Goal: Communication & Community: Answer question/provide support

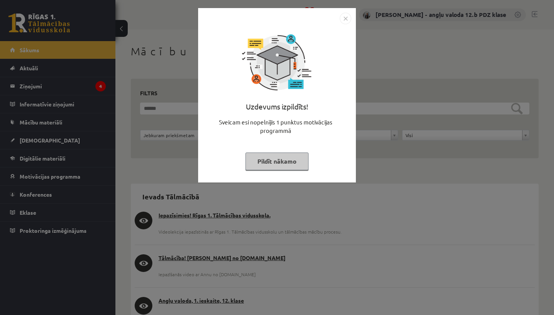
click at [348, 16] on img "Close" at bounding box center [345, 19] width 12 height 12
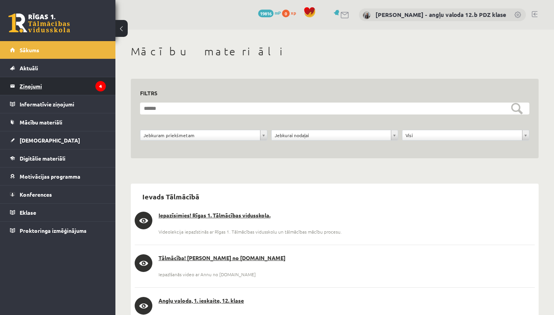
click at [34, 83] on legend "Ziņojumi 4" at bounding box center [63, 86] width 86 height 18
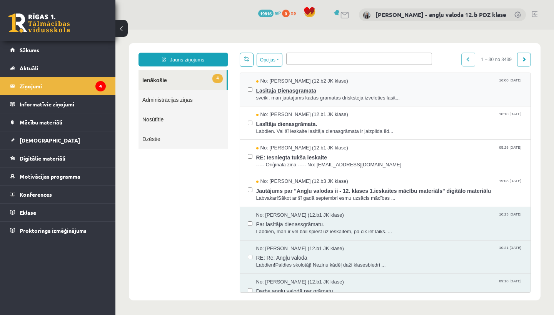
click at [289, 91] on span "Lasitaja Dienasgramata" at bounding box center [389, 90] width 267 height 10
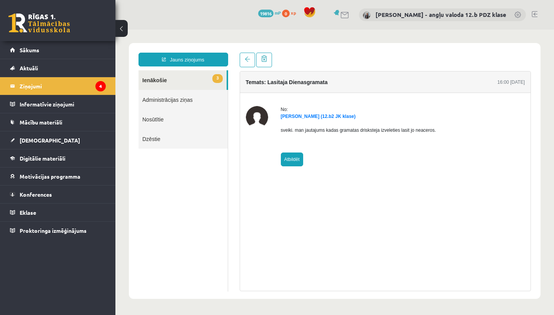
click at [293, 158] on link "Atbildēt" at bounding box center [292, 160] width 22 height 14
type input "**********"
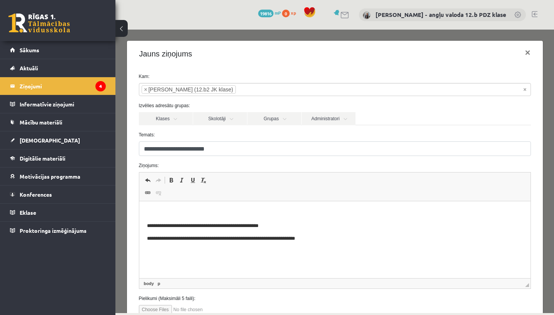
click at [172, 203] on html "**********" at bounding box center [334, 225] width 391 height 49
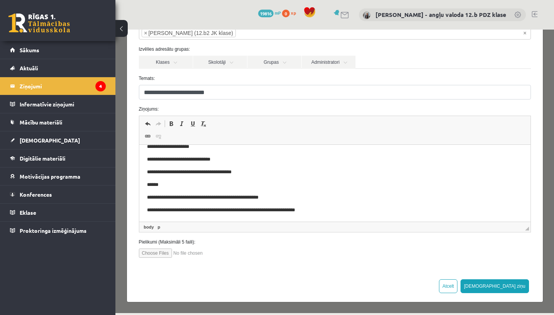
scroll to position [56, 0]
click at [517, 287] on button "[DEMOGRAPHIC_DATA] ziņu" at bounding box center [494, 287] width 68 height 14
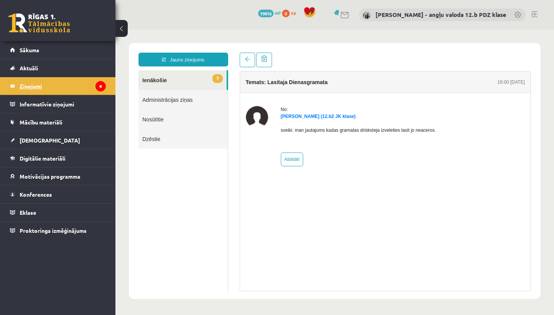
scroll to position [0, 0]
click at [25, 86] on legend "Ziņojumi 4" at bounding box center [63, 86] width 86 height 18
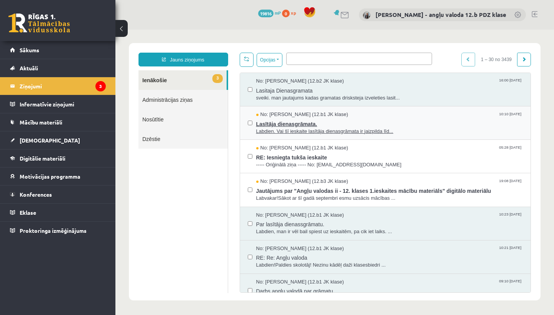
click at [284, 125] on span "Lasītāja dienasgrāmata." at bounding box center [389, 123] width 267 height 10
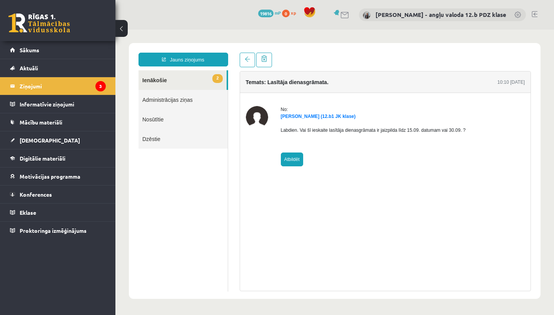
click at [291, 159] on link "Atbildēt" at bounding box center [292, 160] width 22 height 14
type input "**********"
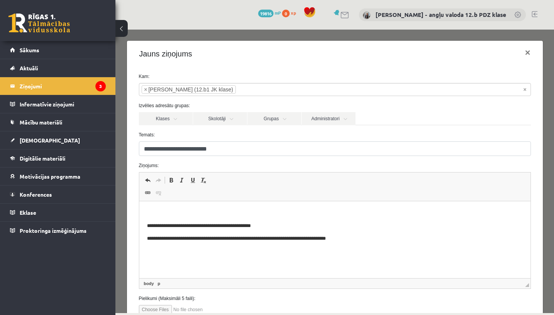
click at [155, 208] on html "**********" at bounding box center [334, 225] width 391 height 49
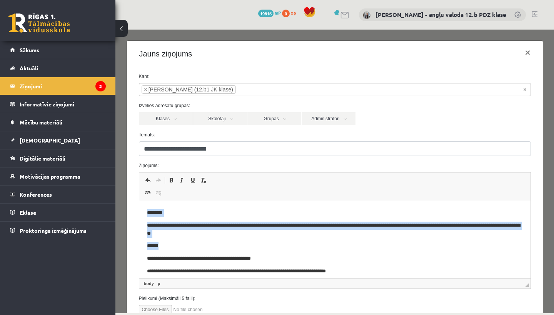
drag, startPoint x: 145, startPoint y: 212, endPoint x: 169, endPoint y: 245, distance: 41.0
click at [169, 245] on html "**********" at bounding box center [334, 241] width 391 height 81
copy body "**********"
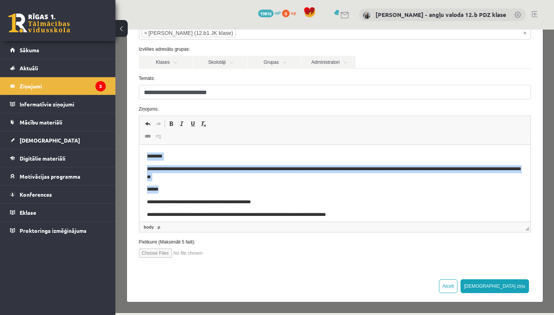
scroll to position [56, 0]
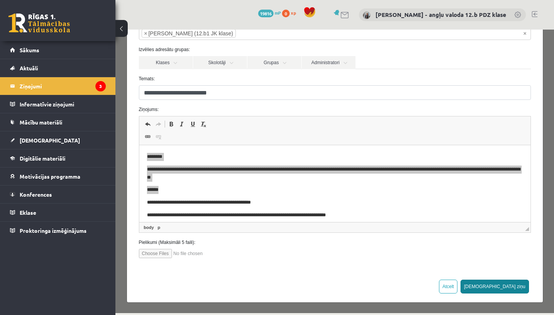
click at [517, 284] on button "[DEMOGRAPHIC_DATA] ziņu" at bounding box center [494, 287] width 68 height 14
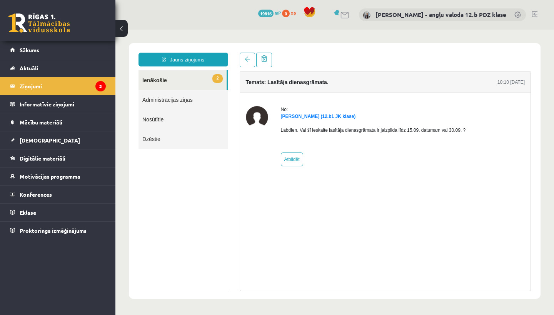
scroll to position [0, 0]
click at [41, 87] on legend "Ziņojumi 3" at bounding box center [63, 86] width 86 height 18
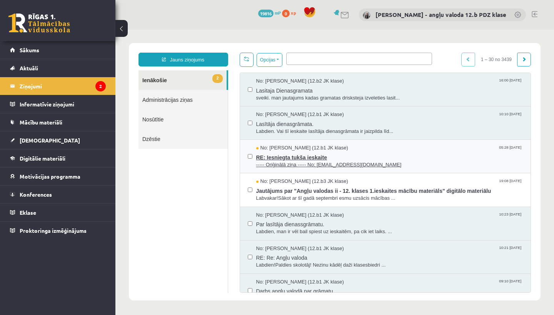
click at [299, 154] on span "RE: Iesniegta tukša ieskaite" at bounding box center [389, 157] width 267 height 10
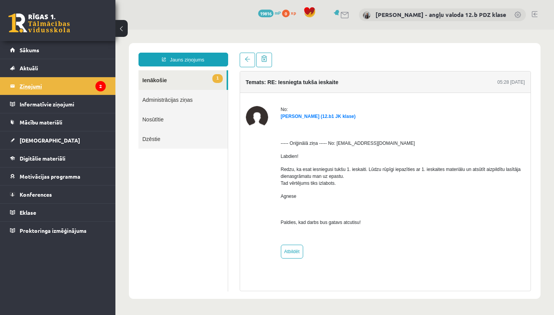
click at [40, 83] on legend "Ziņojumi 2" at bounding box center [63, 86] width 86 height 18
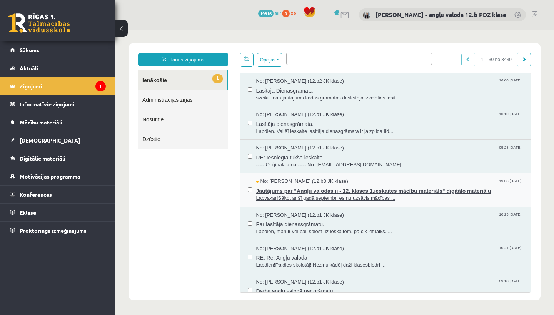
click at [310, 179] on span "No: [PERSON_NAME] (12.b3 JK klase)" at bounding box center [302, 181] width 92 height 7
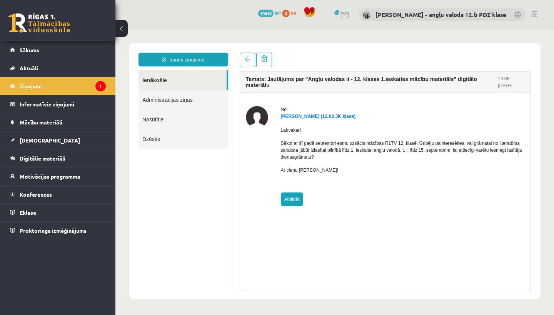
click at [293, 199] on link "Atbildēt" at bounding box center [292, 200] width 22 height 14
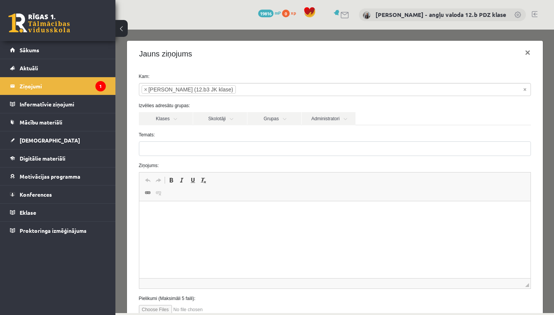
type input "**********"
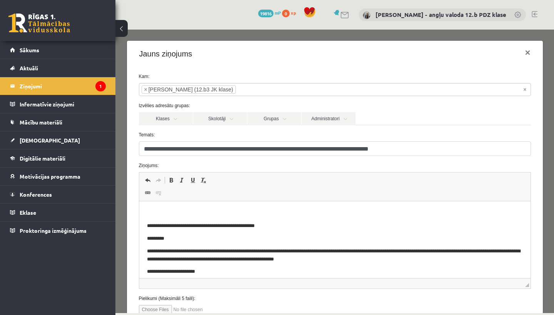
click at [146, 206] on html "**********" at bounding box center [334, 242] width 391 height 82
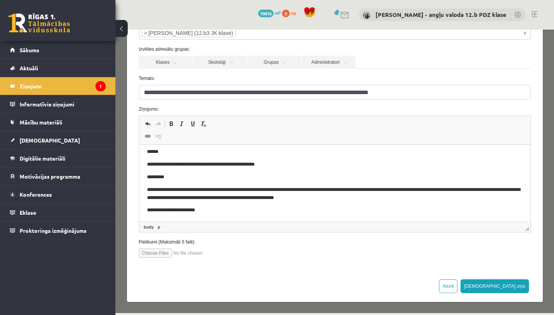
scroll to position [56, 0]
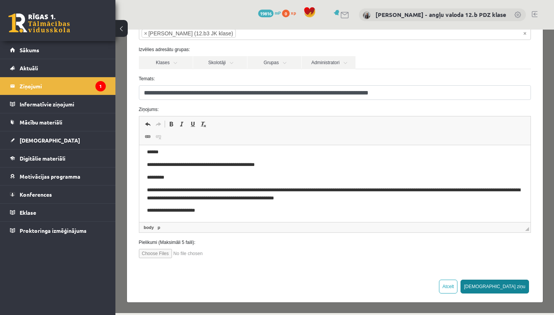
click at [519, 284] on button "[DEMOGRAPHIC_DATA] ziņu" at bounding box center [494, 287] width 68 height 14
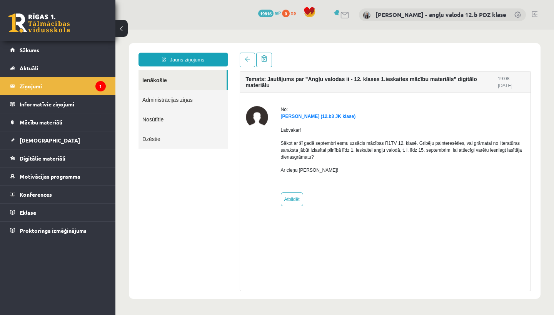
scroll to position [0, 0]
click at [35, 142] on span "[DEMOGRAPHIC_DATA]" at bounding box center [50, 140] width 60 height 7
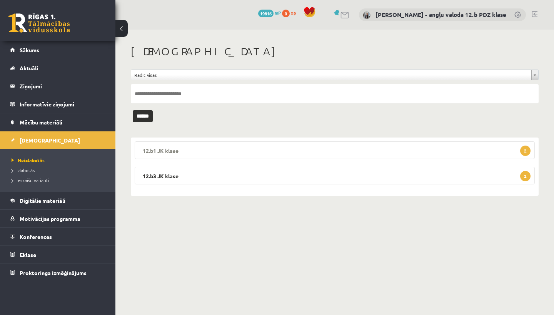
click at [193, 150] on legend "12.b1 JK klase 2" at bounding box center [335, 150] width 400 height 18
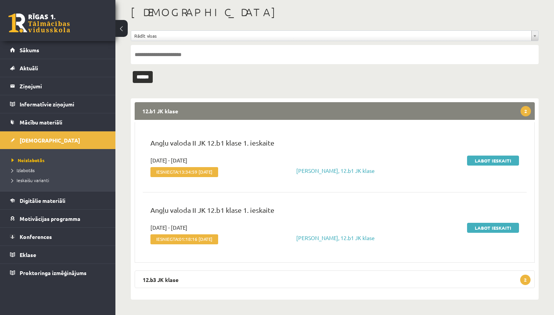
scroll to position [42, 0]
click at [472, 224] on link "Labot ieskaiti" at bounding box center [493, 228] width 52 height 10
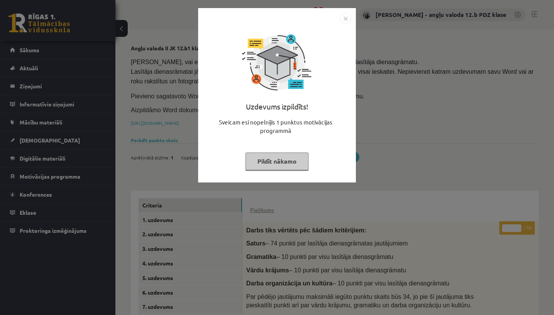
click at [345, 17] on img "Close" at bounding box center [345, 19] width 12 height 12
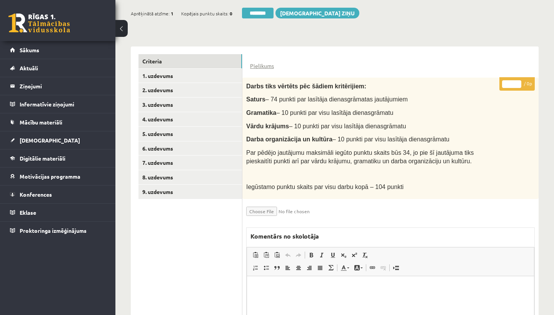
scroll to position [128, 0]
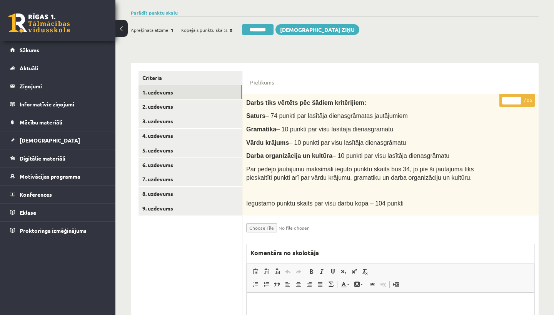
click at [183, 93] on link "1. uzdevums" at bounding box center [189, 92] width 103 height 14
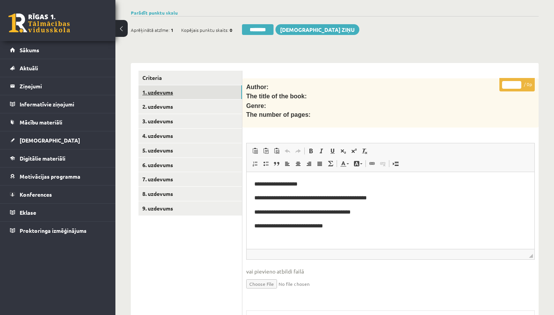
scroll to position [0, 0]
click at [167, 107] on link "2. uzdevums" at bounding box center [189, 107] width 103 height 14
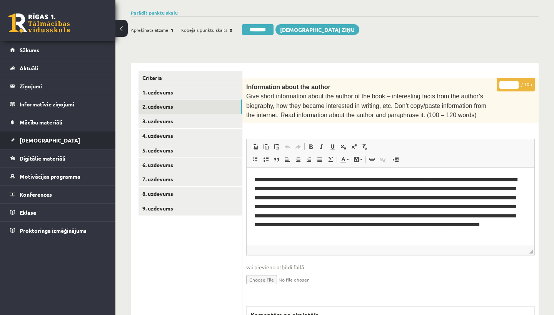
click at [36, 138] on span "[DEMOGRAPHIC_DATA]" at bounding box center [50, 140] width 60 height 7
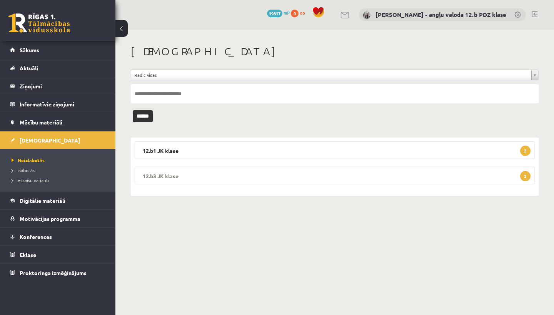
click at [174, 178] on legend "12.b3 JK klase 2" at bounding box center [335, 176] width 400 height 18
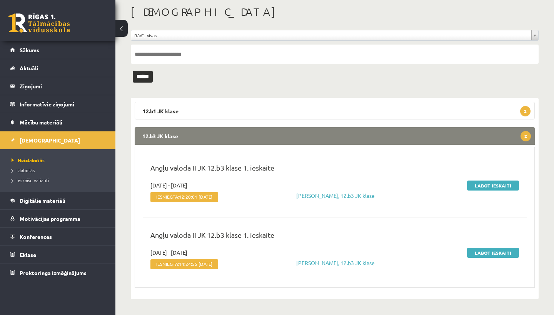
scroll to position [42, 0]
click at [503, 183] on link "Labot ieskaiti" at bounding box center [493, 186] width 52 height 10
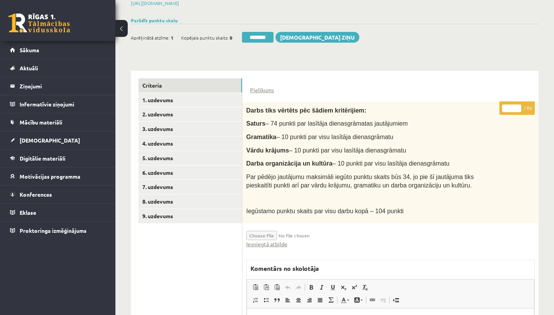
scroll to position [124, 0]
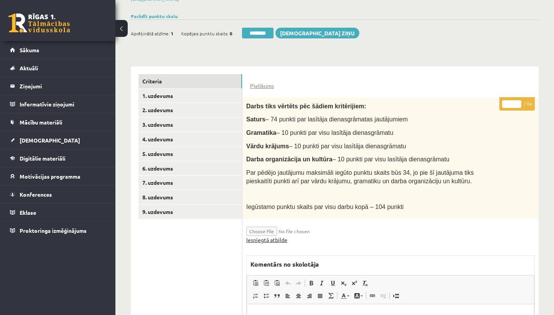
click at [272, 236] on link "Iesniegtā atbilde" at bounding box center [266, 240] width 41 height 8
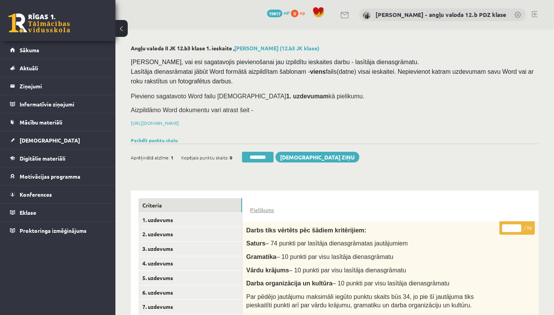
scroll to position [0, 0]
click at [534, 12] on link at bounding box center [534, 14] width 6 height 6
